Goal: Task Accomplishment & Management: Manage account settings

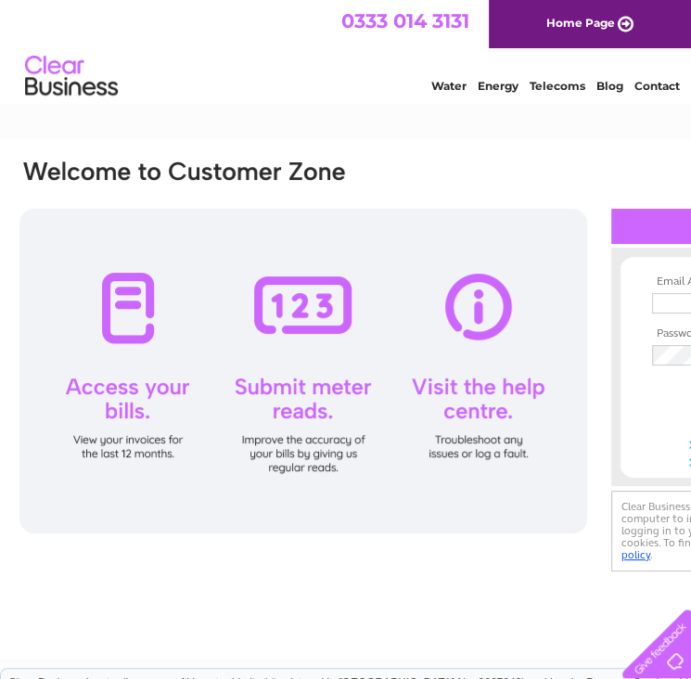
type input "accounts@leyshotel.co.uk"
click at [140, 392] on div at bounding box center [302, 371] width 567 height 324
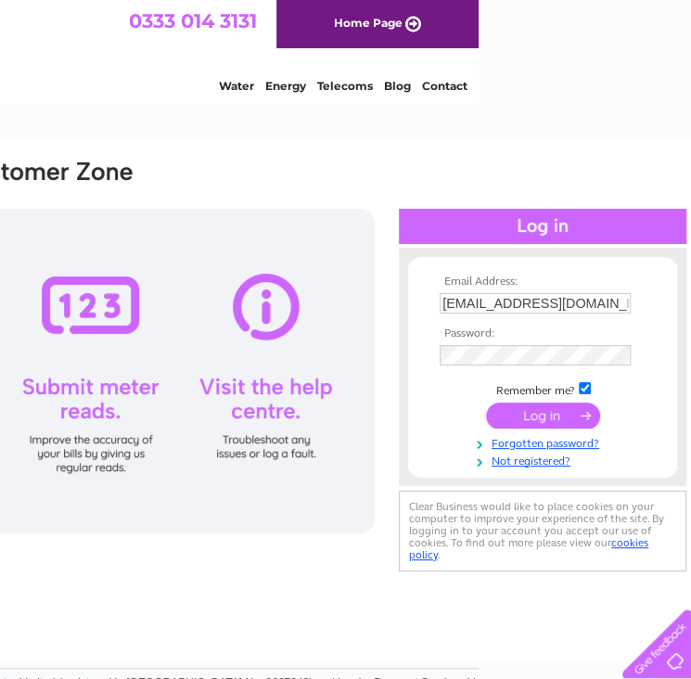
scroll to position [0, 215]
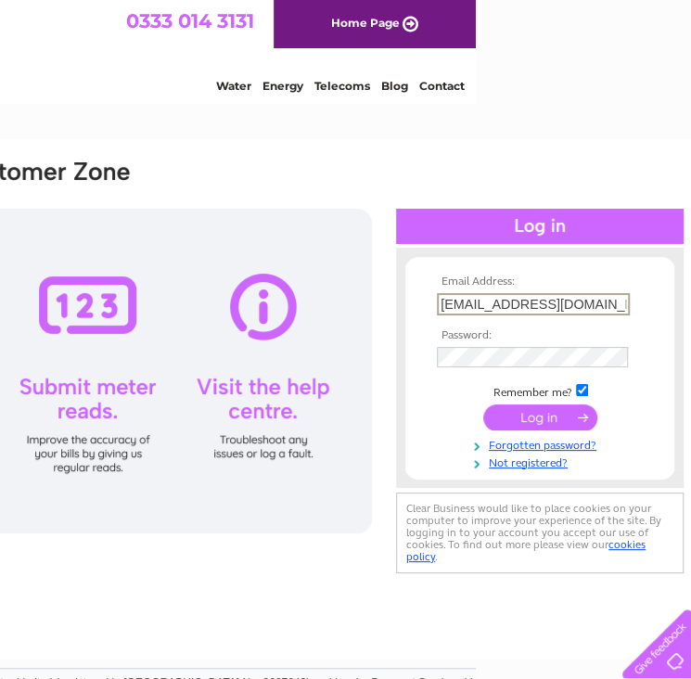
drag, startPoint x: 609, startPoint y: 306, endPoint x: 378, endPoint y: 295, distance: 231.1
click at [378, 295] on div "Email Address: accounts@leyshotel.co.uk Password:" at bounding box center [244, 368] width 882 height 420
click at [363, 162] on div "Email Address: accounts@leyshotel.co.uk Password:" at bounding box center [244, 368] width 882 height 420
drag, startPoint x: 606, startPoint y: 305, endPoint x: 412, endPoint y: 305, distance: 194.7
click at [412, 305] on form "Email Address: accounts@leyshotel.co.uk Password:" at bounding box center [539, 372] width 269 height 194
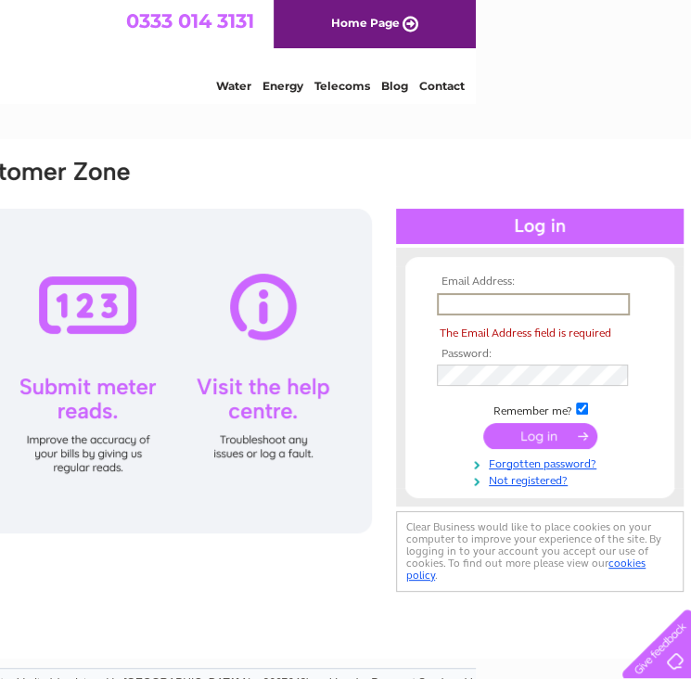
paste input "dstephenkirkton@gmail.com"
type input "dstephenkirkton@gmail.com"
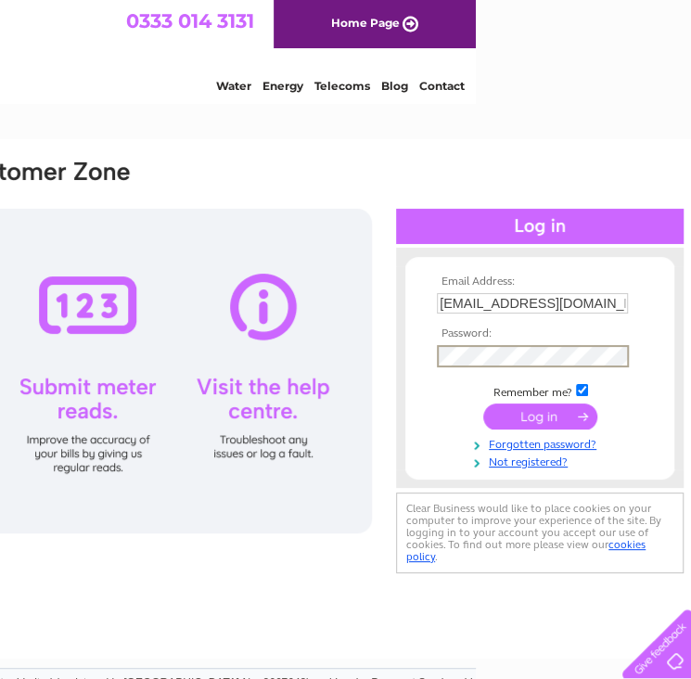
click at [421, 387] on form "Email Address: dstephenkirkton@gmail.com Password:" at bounding box center [539, 372] width 269 height 194
click at [641, 297] on td "dstephenkirkton@gmail.com" at bounding box center [539, 303] width 215 height 30
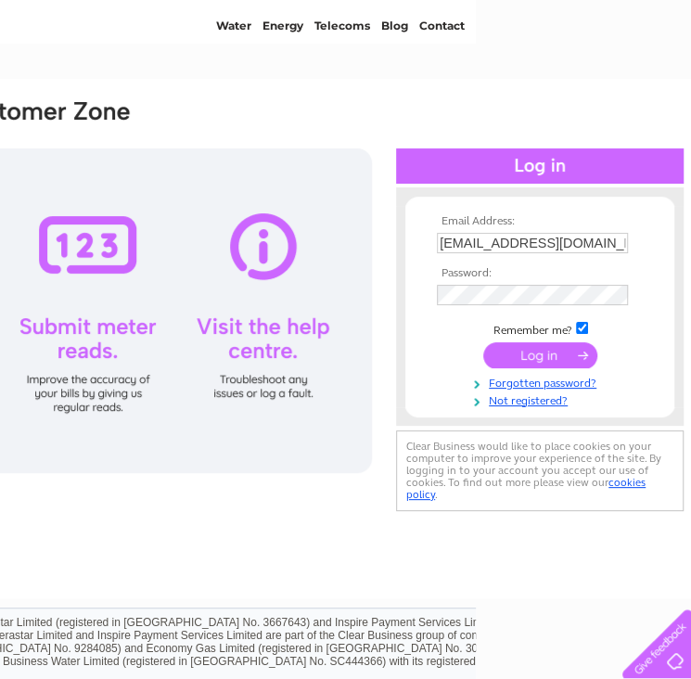
scroll to position [93, 215]
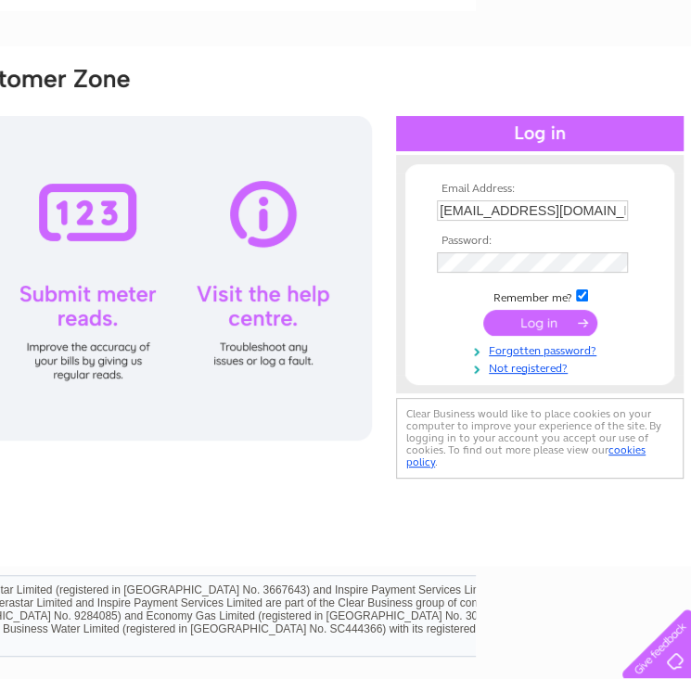
click at [542, 324] on input "submit" at bounding box center [540, 323] width 114 height 26
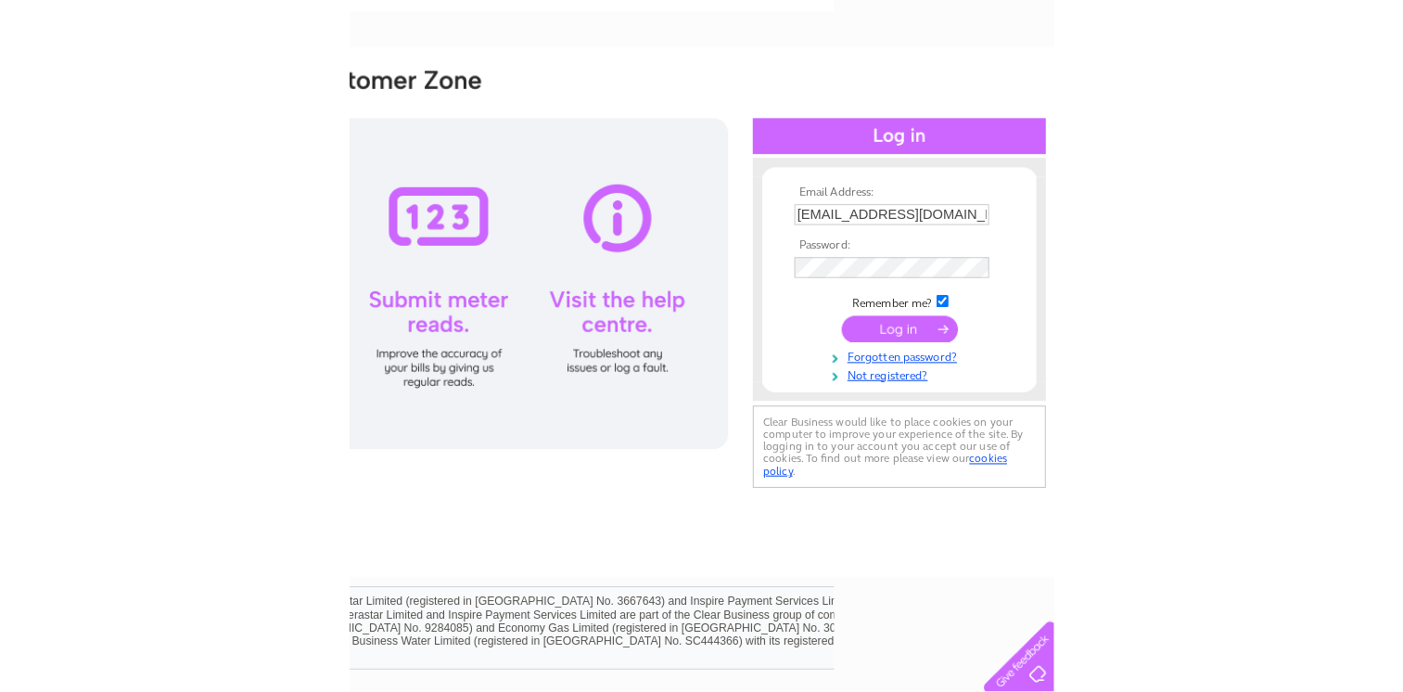
scroll to position [93, 0]
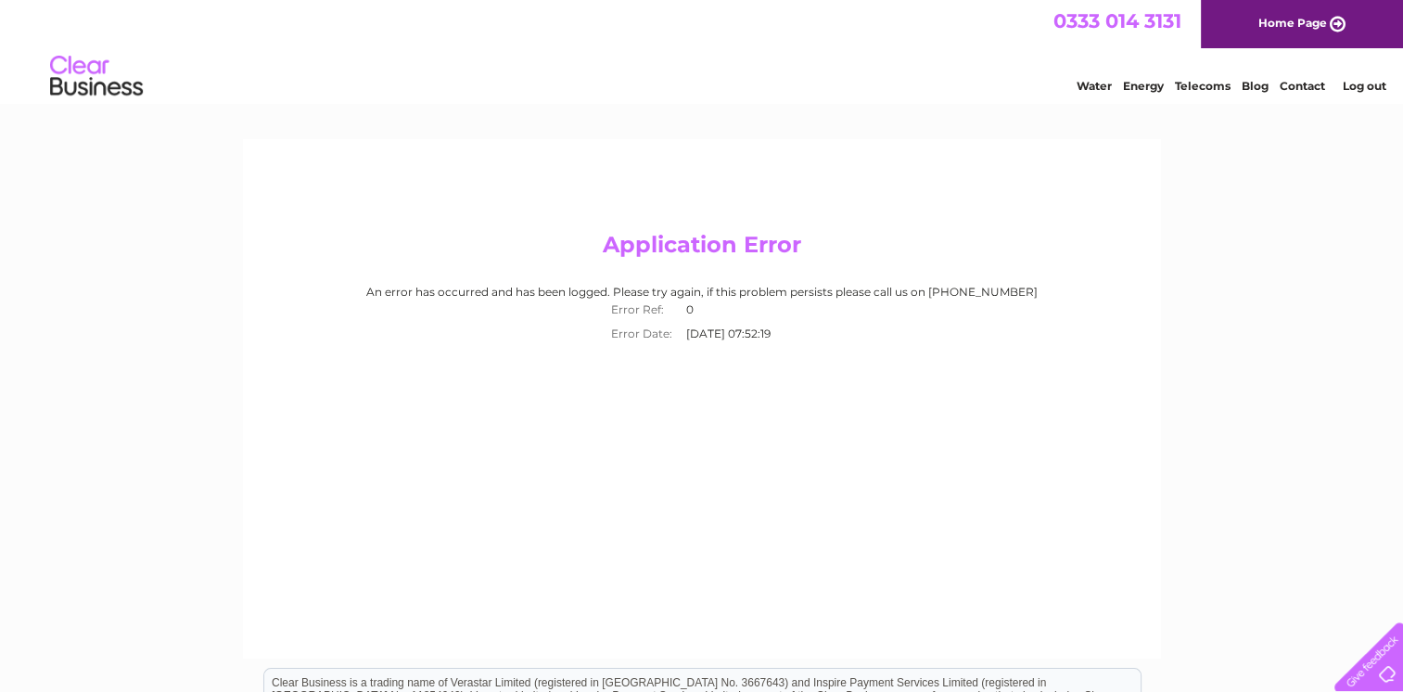
click at [1316, 24] on link "Home Page" at bounding box center [1301, 24] width 202 height 48
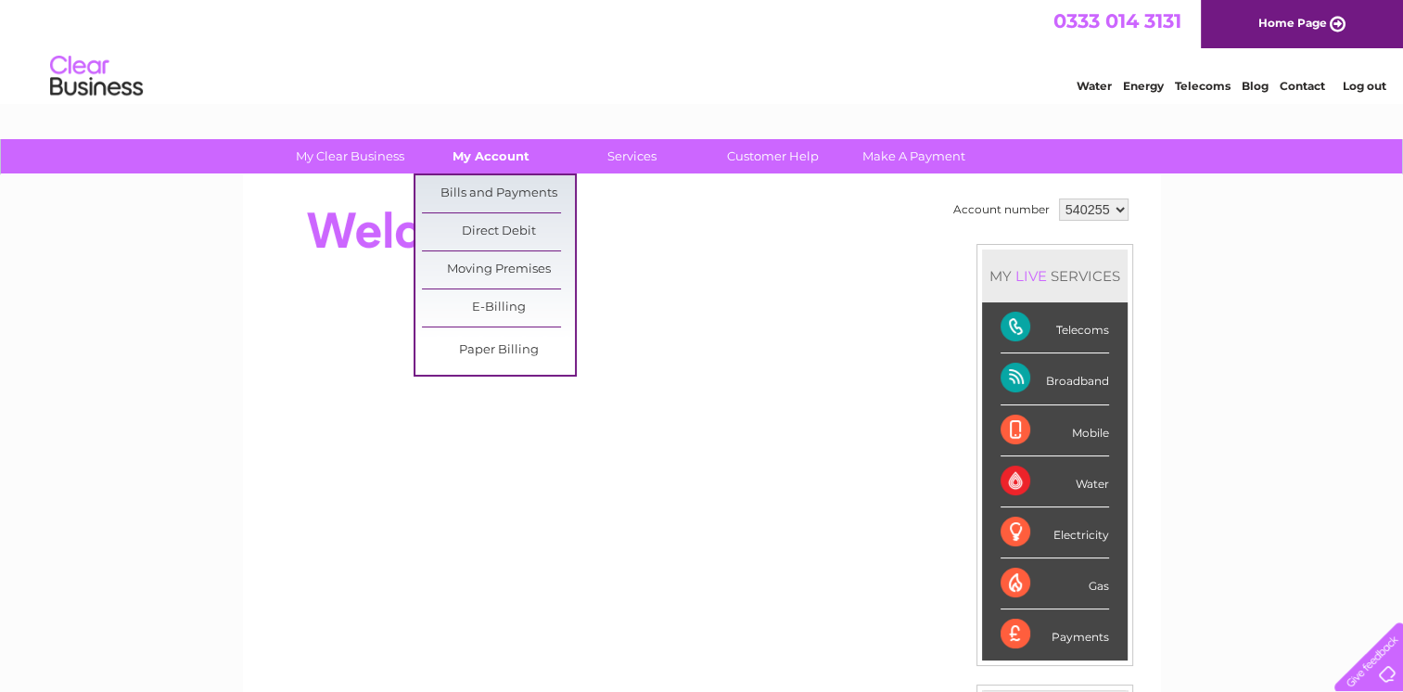
click at [503, 162] on link "My Account" at bounding box center [490, 156] width 153 height 34
click at [503, 194] on link "Bills and Payments" at bounding box center [498, 193] width 153 height 37
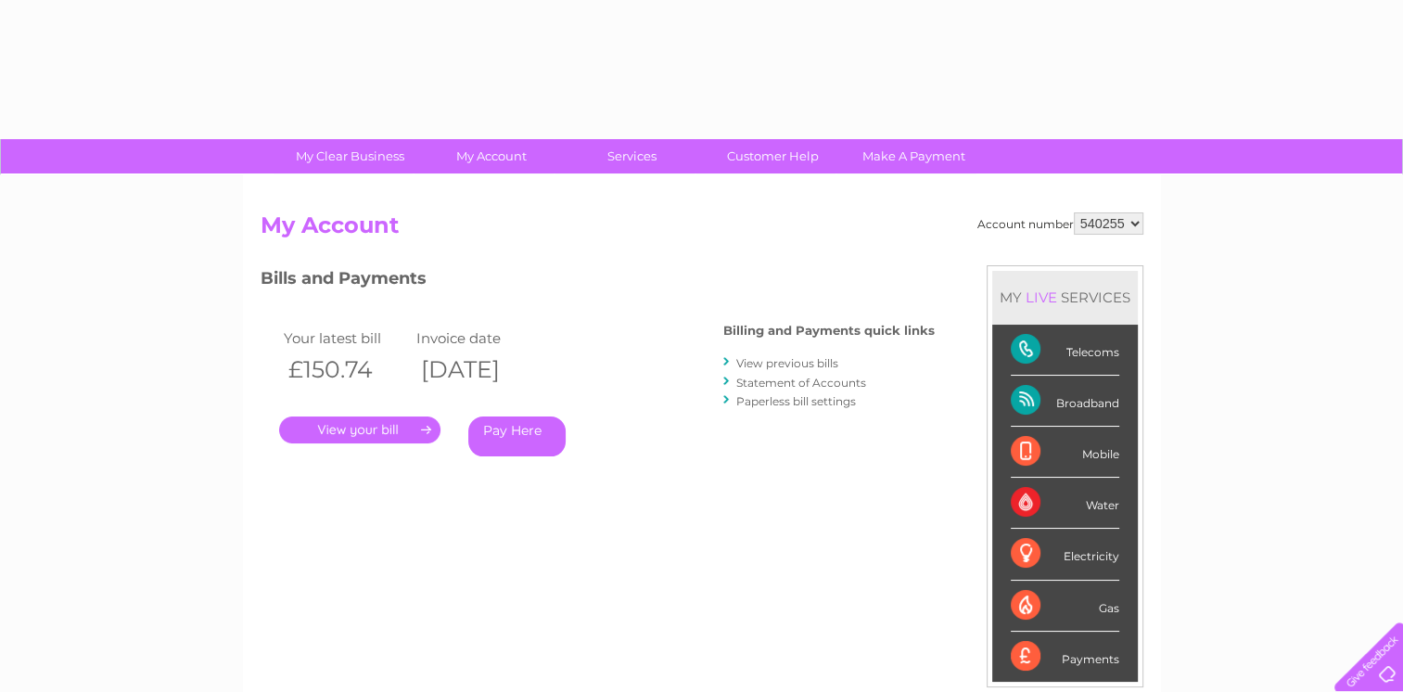
click at [423, 427] on link "." at bounding box center [359, 429] width 161 height 27
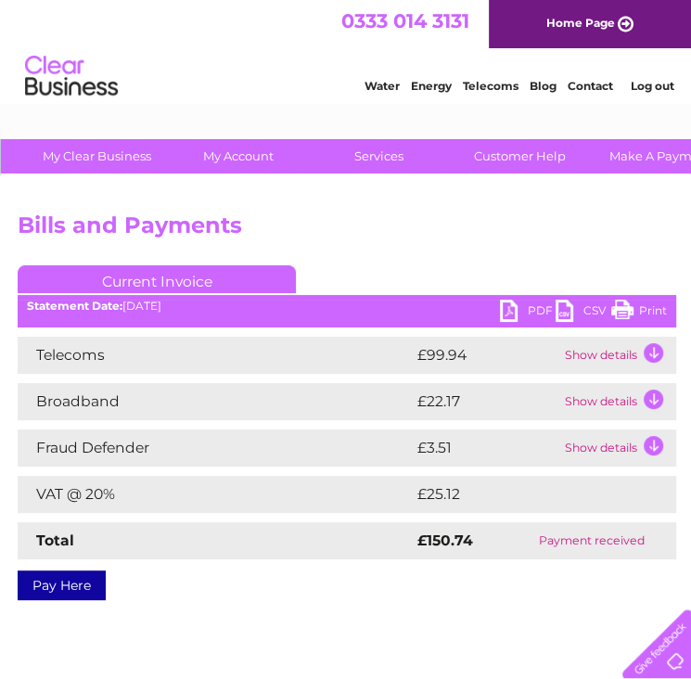
click at [535, 309] on link "PDF" at bounding box center [528, 312] width 56 height 27
click at [80, 201] on div "Account number 540255 Bills and Payments Current Invoice PDF CSV Print" at bounding box center [459, 434] width 918 height 519
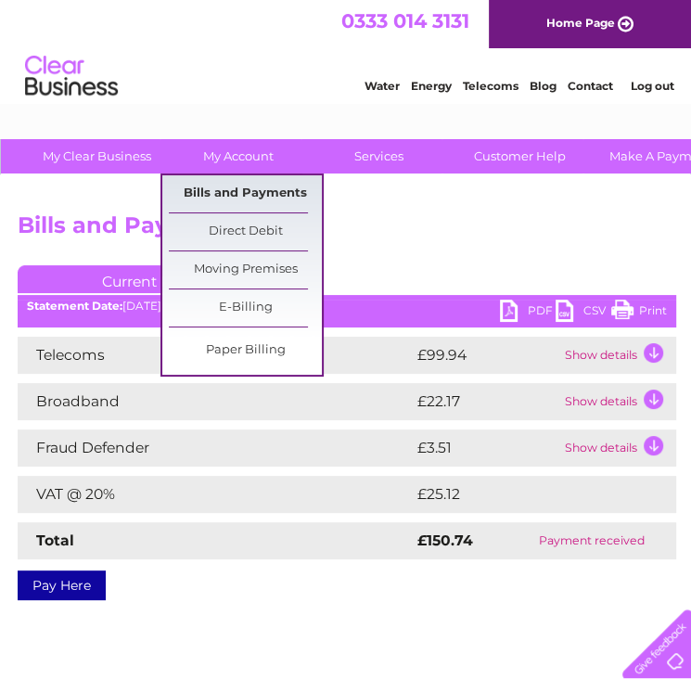
click at [249, 196] on link "Bills and Payments" at bounding box center [245, 193] width 153 height 37
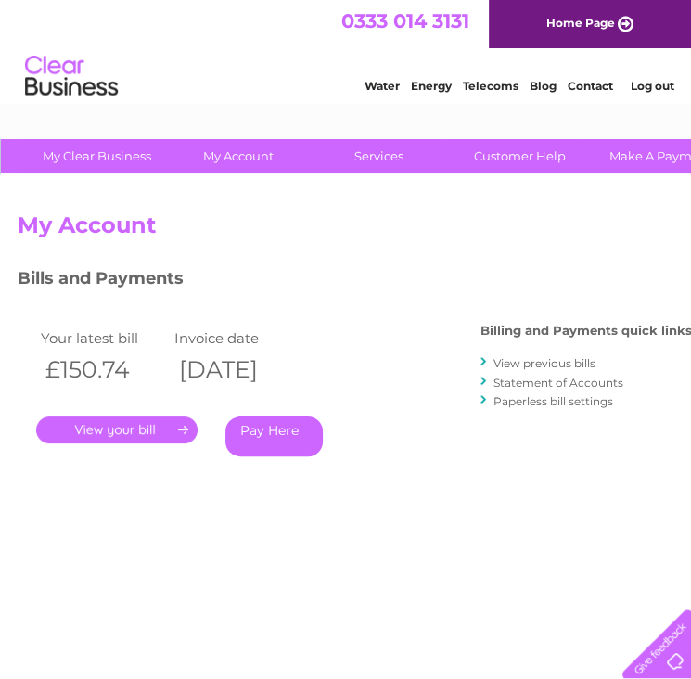
click at [645, 90] on link "Log out" at bounding box center [651, 86] width 44 height 14
